Goal: Navigation & Orientation: Find specific page/section

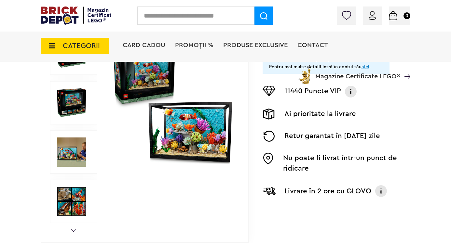
scroll to position [149, 0]
click at [77, 156] on img at bounding box center [71, 151] width 29 height 29
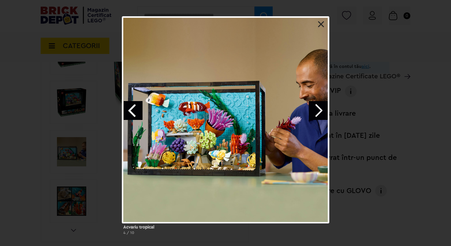
click at [321, 111] on link "Next image" at bounding box center [318, 110] width 19 height 19
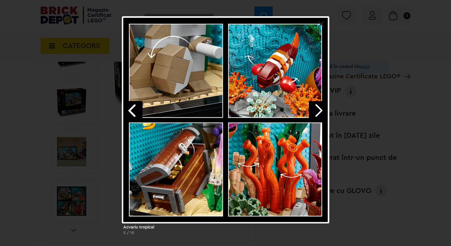
click at [324, 20] on div at bounding box center [225, 119] width 207 height 207
click at [322, 21] on link at bounding box center [321, 24] width 7 height 7
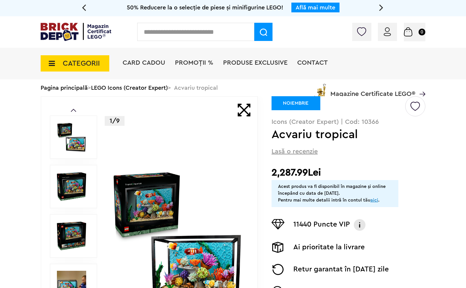
scroll to position [3, 0]
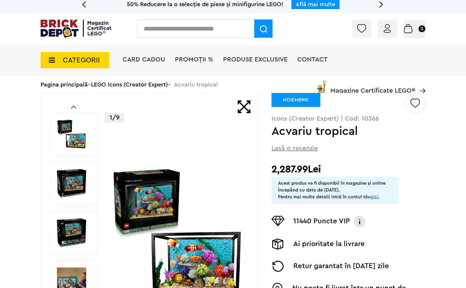
click at [198, 87] on div "Card Cadou PROMOȚII % Produse exclusive Contact Magazine Certificate LEGO®" at bounding box center [274, 72] width 303 height 54
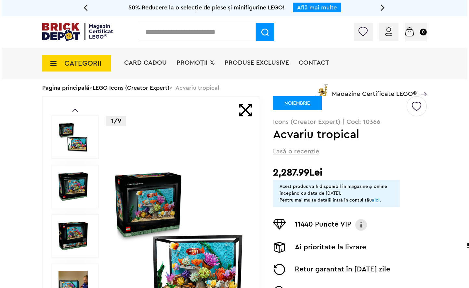
scroll to position [0, 0]
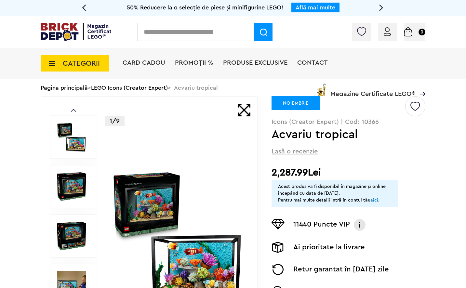
click at [54, 66] on icon at bounding box center [50, 63] width 10 height 7
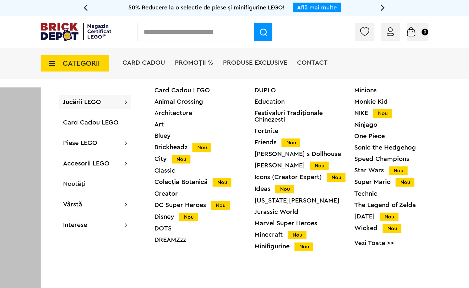
click at [125, 103] on icon at bounding box center [126, 102] width 2 height 7
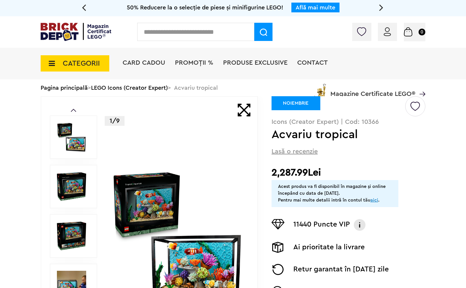
click at [53, 65] on icon at bounding box center [50, 63] width 10 height 7
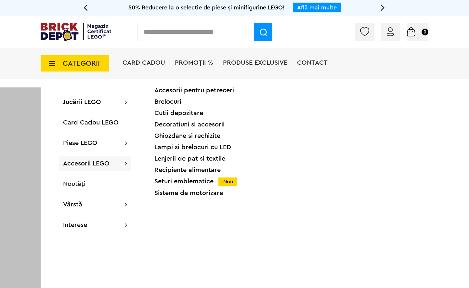
click at [182, 134] on div "Ghiozdane si rechizite" at bounding box center [205, 136] width 100 height 7
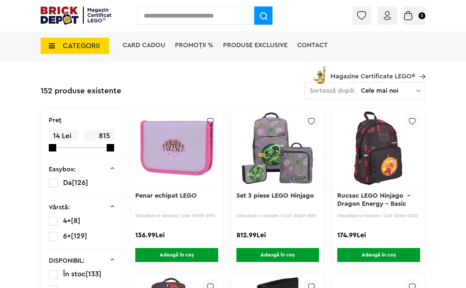
scroll to position [134, 0]
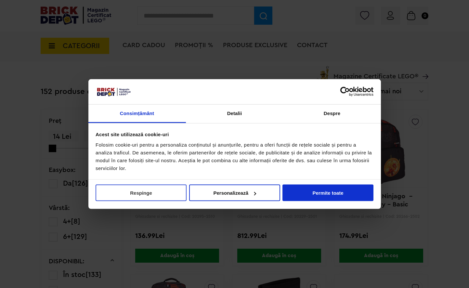
click at [148, 191] on button "Respinge" at bounding box center [141, 193] width 91 height 17
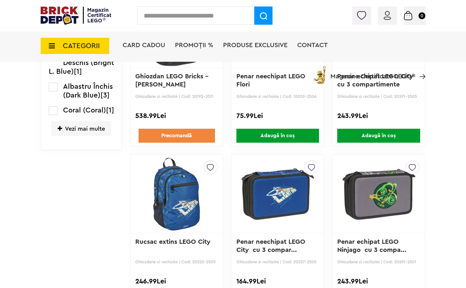
scroll to position [753, 0]
